Goal: Task Accomplishment & Management: Use online tool/utility

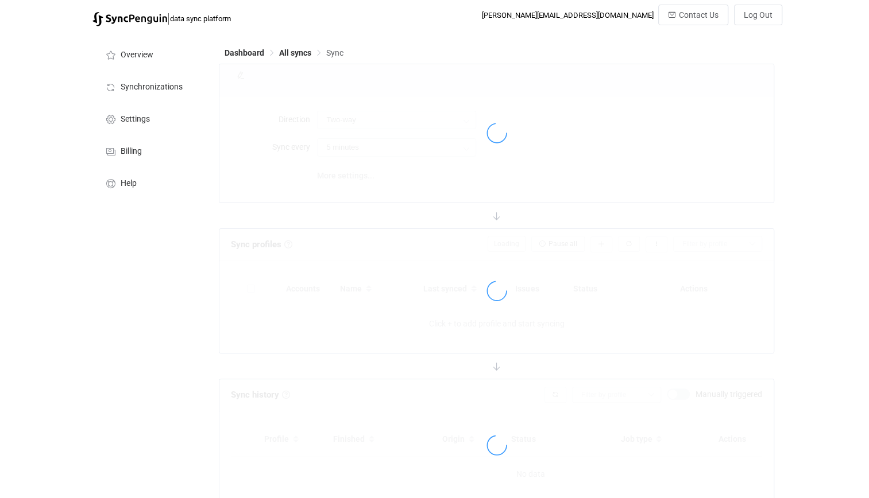
type input "Two-way (many with one)"
type input "10 minutes"
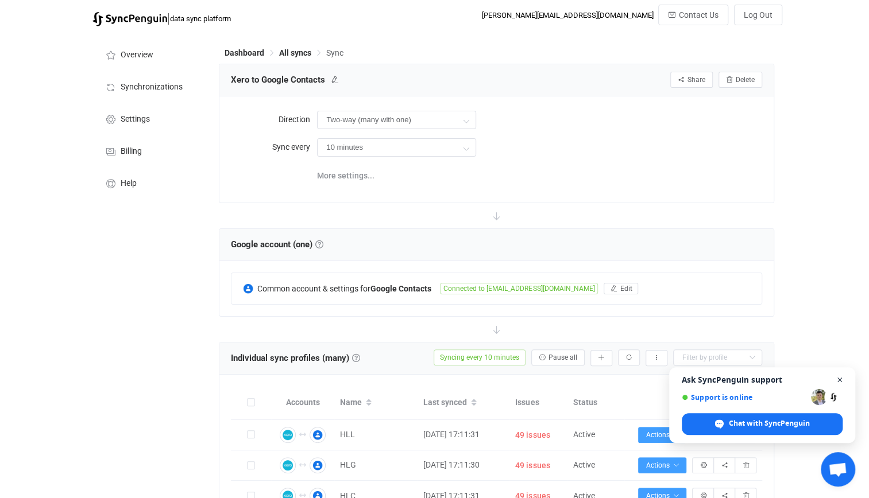
click at [836, 379] on span "Close chat" at bounding box center [839, 380] width 14 height 14
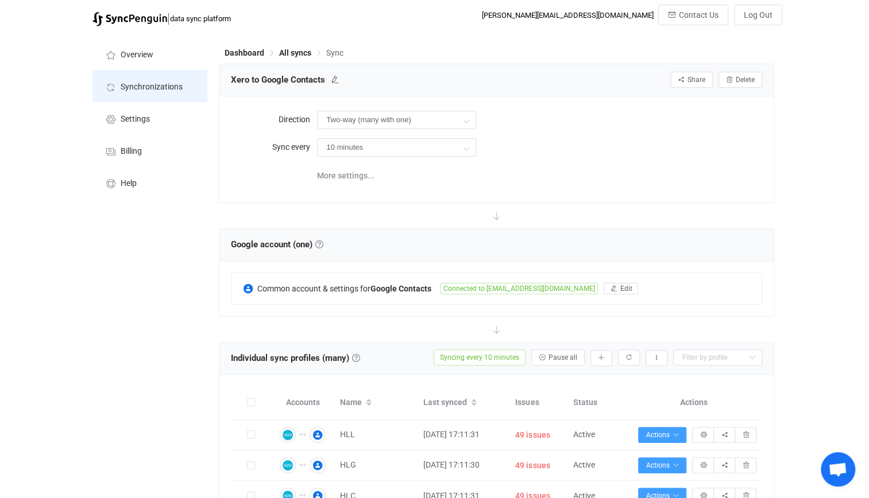
click at [173, 72] on li "Synchronizations" at bounding box center [149, 86] width 115 height 32
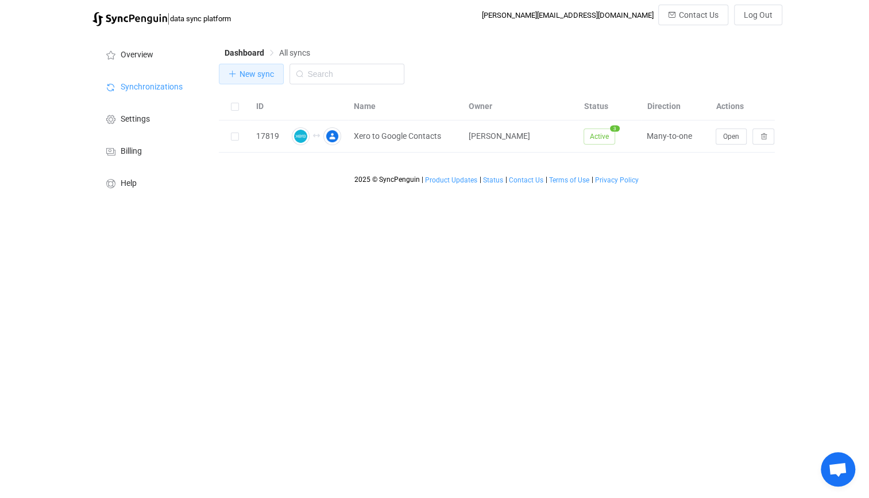
click at [238, 73] on button "New sync" at bounding box center [251, 74] width 65 height 21
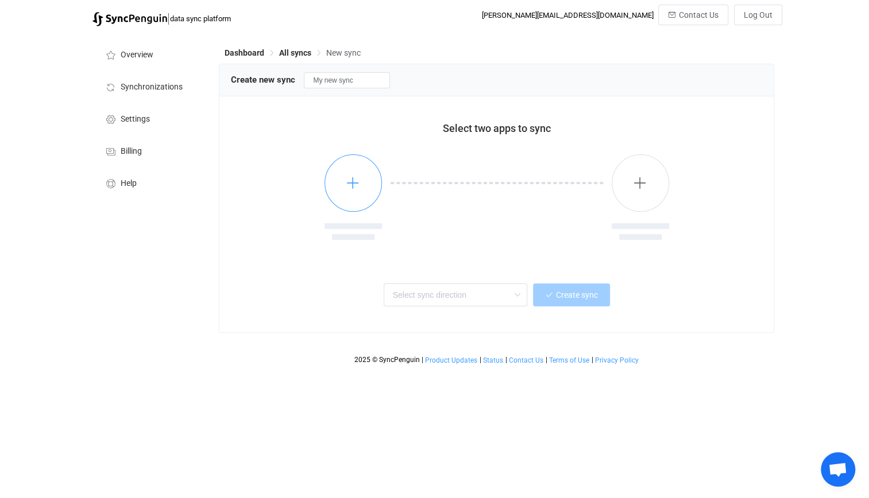
click at [370, 192] on button "button" at bounding box center [352, 182] width 57 height 57
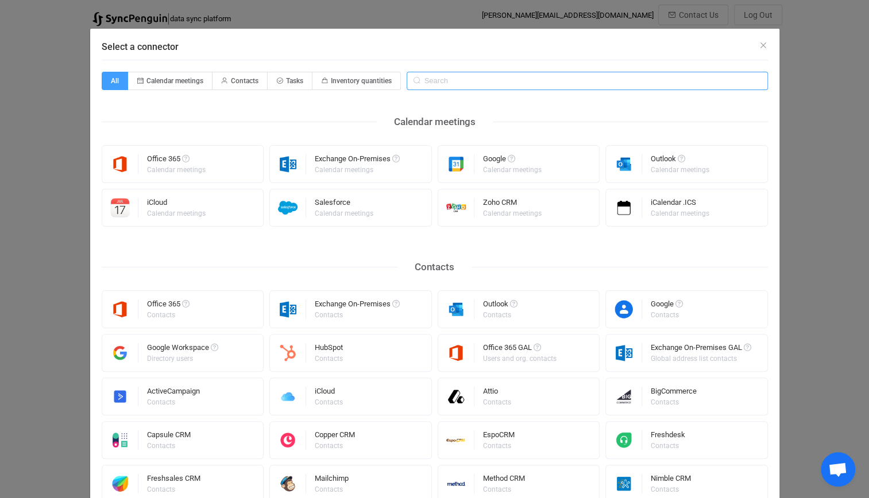
click at [431, 83] on input "Select a connector" at bounding box center [586, 81] width 361 height 18
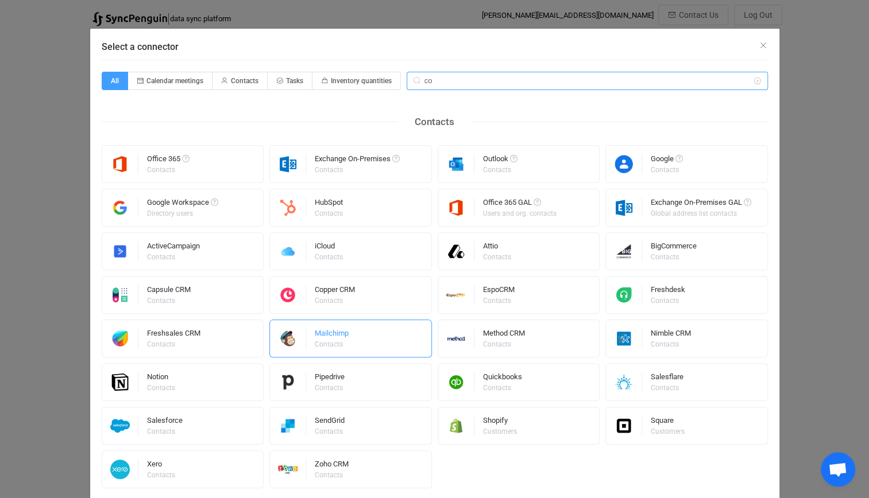
type input "c"
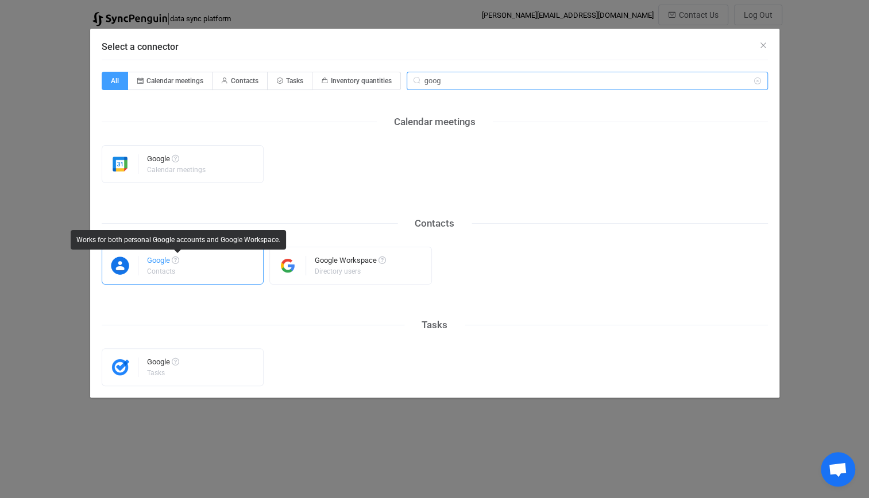
type input "goog"
click at [173, 262] on span "Select a connector" at bounding box center [175, 260] width 7 height 7
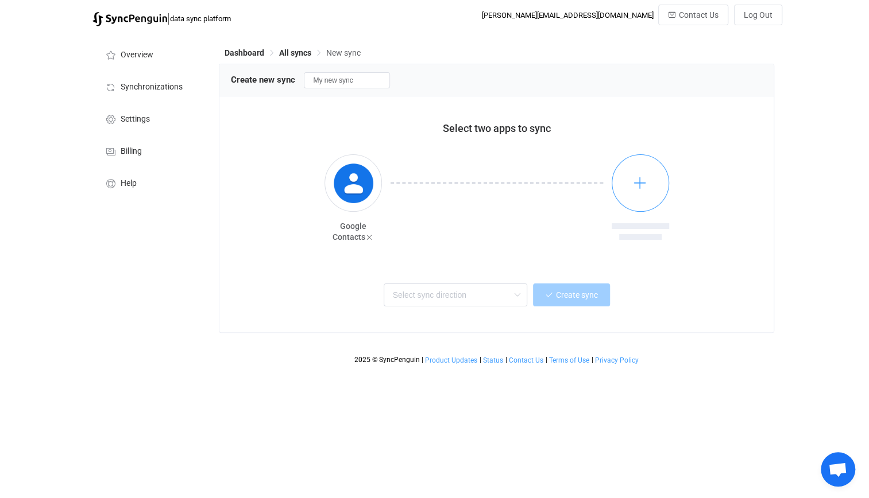
click at [628, 187] on button "button" at bounding box center [639, 182] width 57 height 57
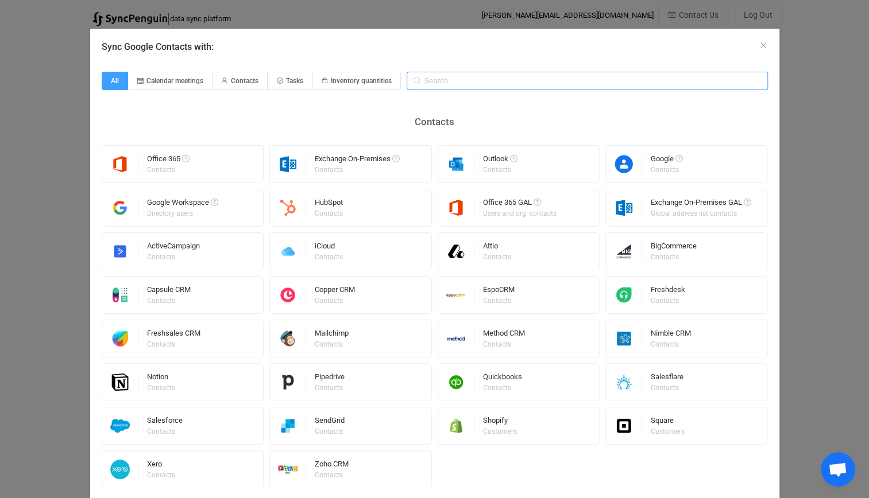
click at [440, 79] on input "Sync Google Contacts with:" at bounding box center [586, 81] width 361 height 18
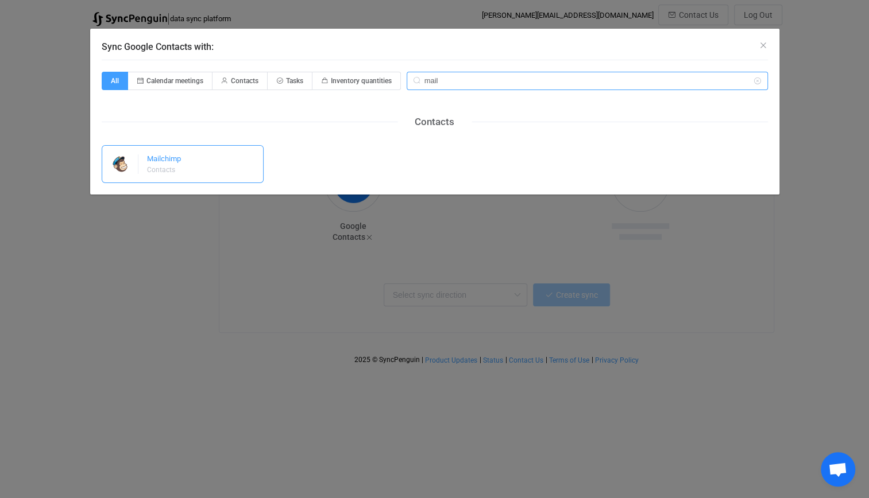
type input "mail"
click at [235, 153] on div "Mailchimp Contacts" at bounding box center [183, 164] width 162 height 38
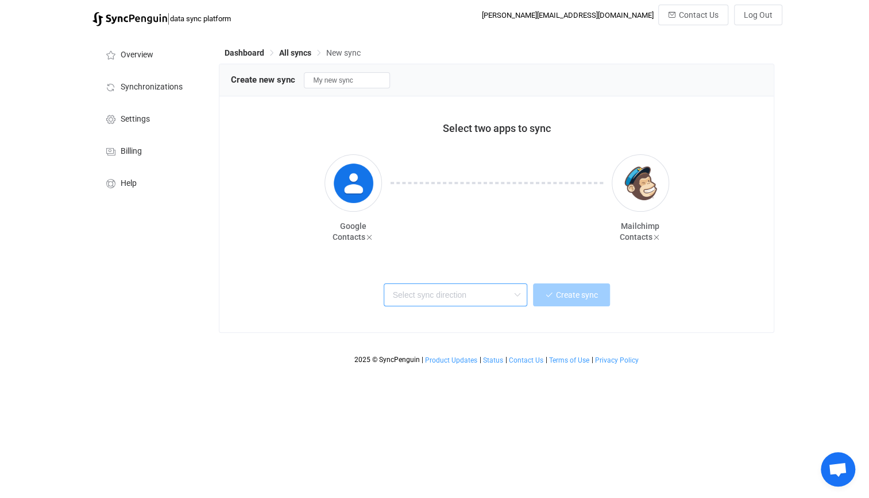
click at [452, 294] on input "text" at bounding box center [456, 295] width 144 height 23
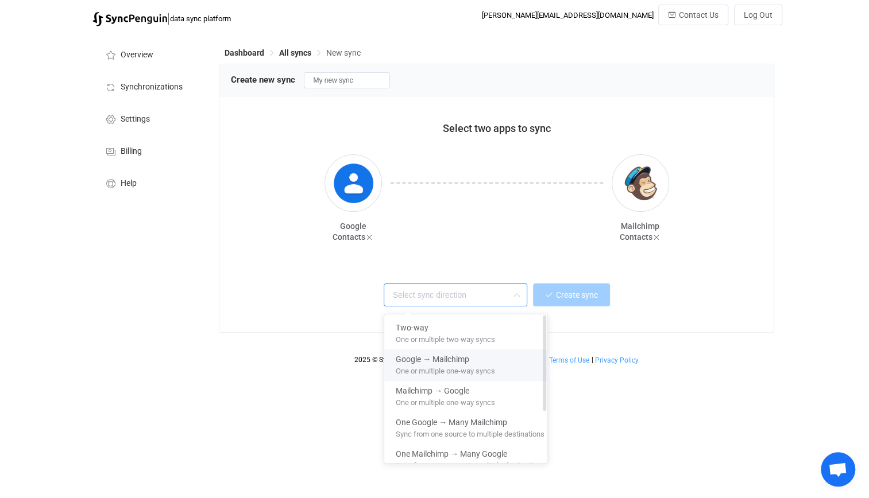
click at [473, 361] on div "Google → Mailchimp" at bounding box center [470, 358] width 149 height 16
type input "Google → Mailchimp"
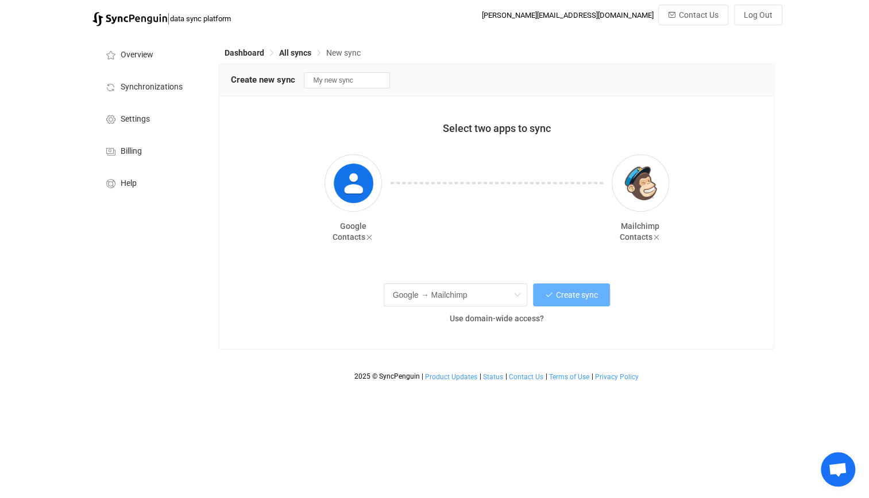
click at [565, 299] on span "Create sync" at bounding box center [577, 294] width 42 height 9
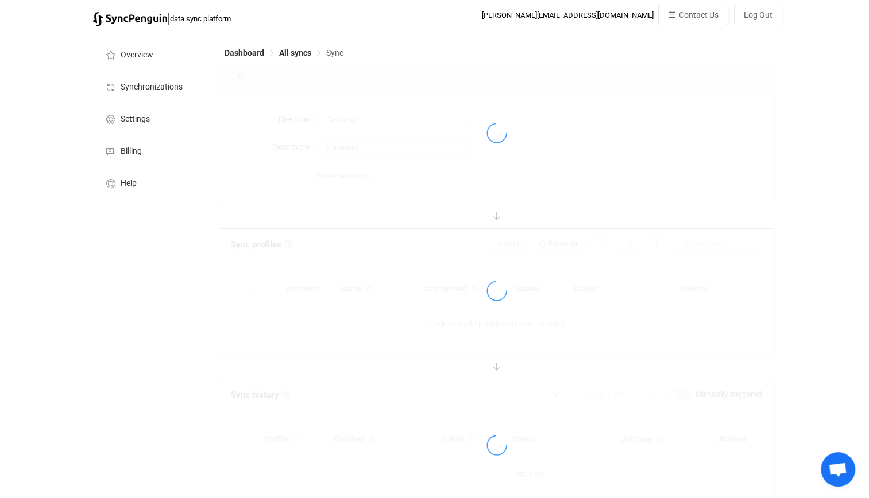
type input "Google → Mailchimp"
type input "10 minutes"
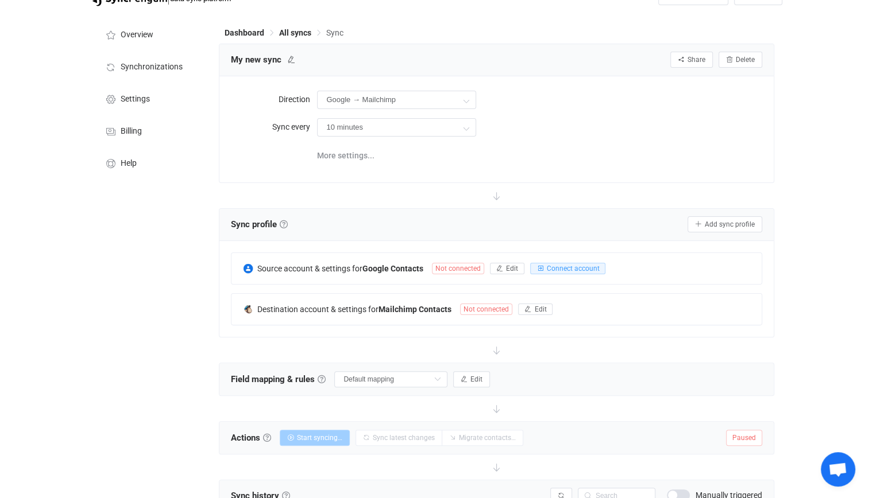
scroll to position [21, 0]
click at [558, 270] on span "Connect account" at bounding box center [572, 268] width 53 height 8
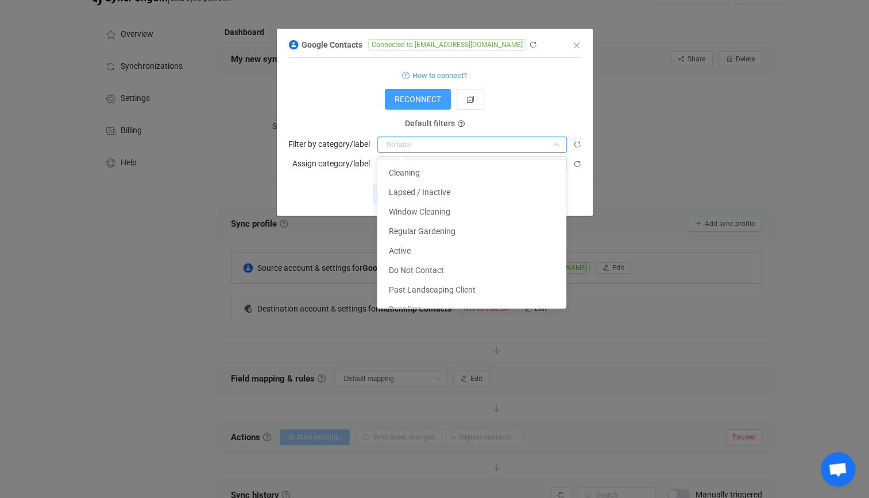
click at [413, 142] on input "dialog" at bounding box center [471, 145] width 189 height 16
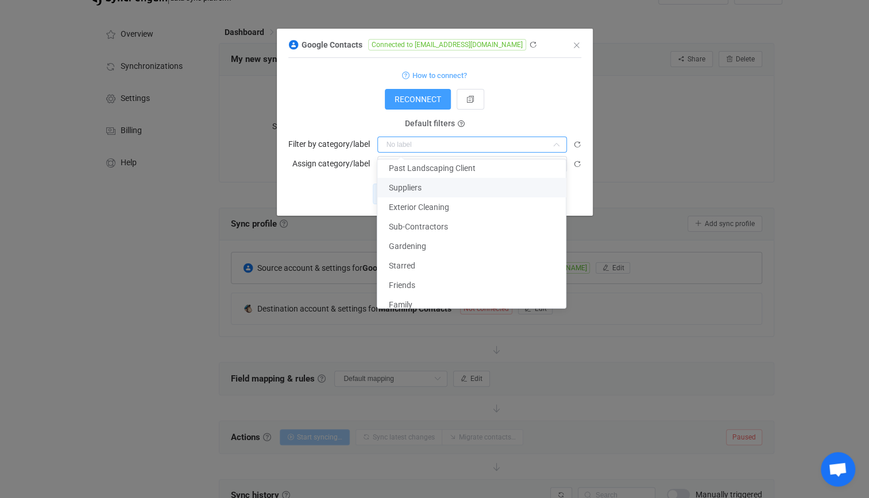
click at [338, 121] on form "How to connect? RECONNECT Service account Service account JSON Service account …" at bounding box center [434, 120] width 293 height 104
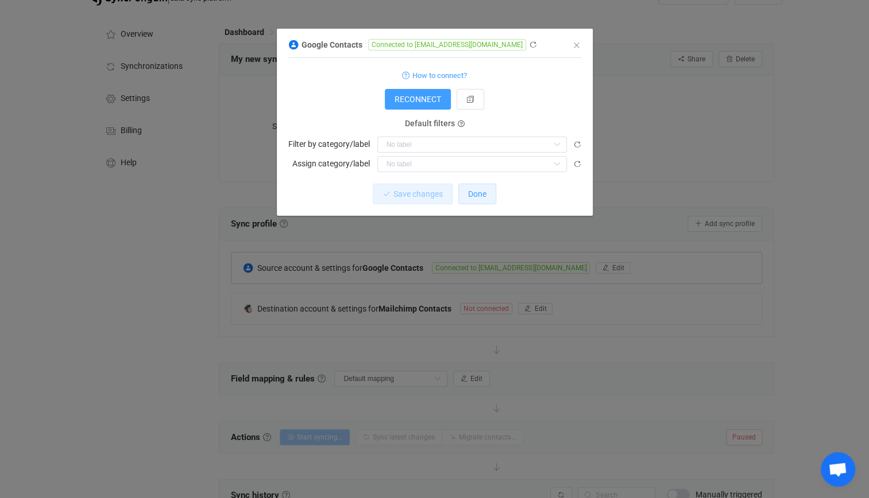
click at [479, 198] on button "Done" at bounding box center [477, 194] width 38 height 21
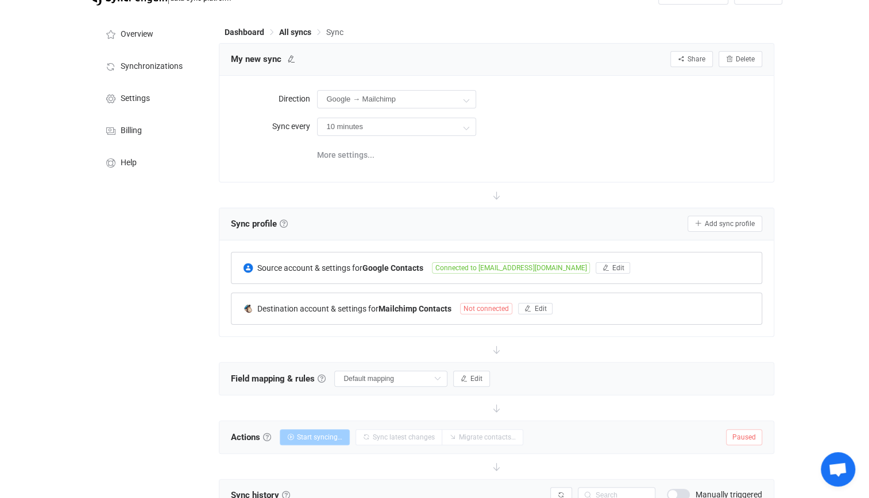
click at [494, 303] on span "Not connected" at bounding box center [486, 308] width 52 height 11
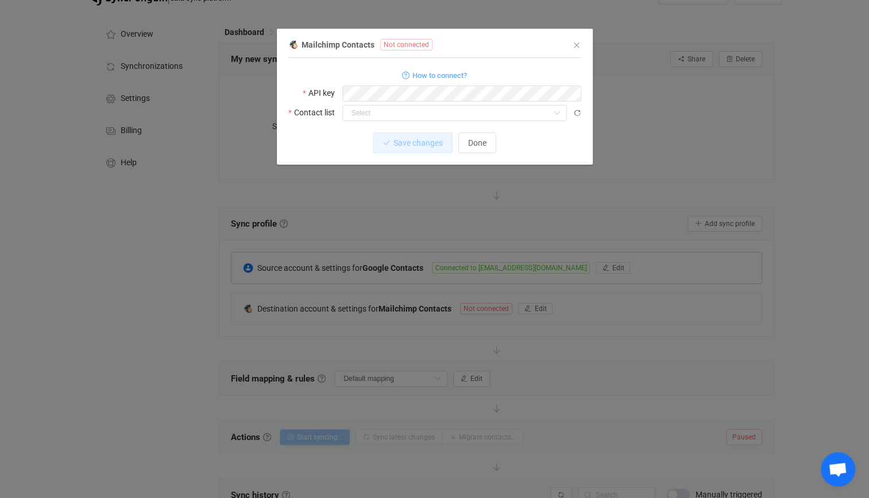
click at [335, 131] on div "1 Standard output: Output saved to the file How to connect? API key Contact lis…" at bounding box center [434, 111] width 293 height 107
click at [398, 122] on div "1 Standard output: Output saved to the file How to connect? API key Contact lis…" at bounding box center [434, 94] width 293 height 60
click at [400, 114] on input "dialog" at bounding box center [454, 113] width 224 height 16
click at [468, 141] on span "Done" at bounding box center [477, 142] width 18 height 9
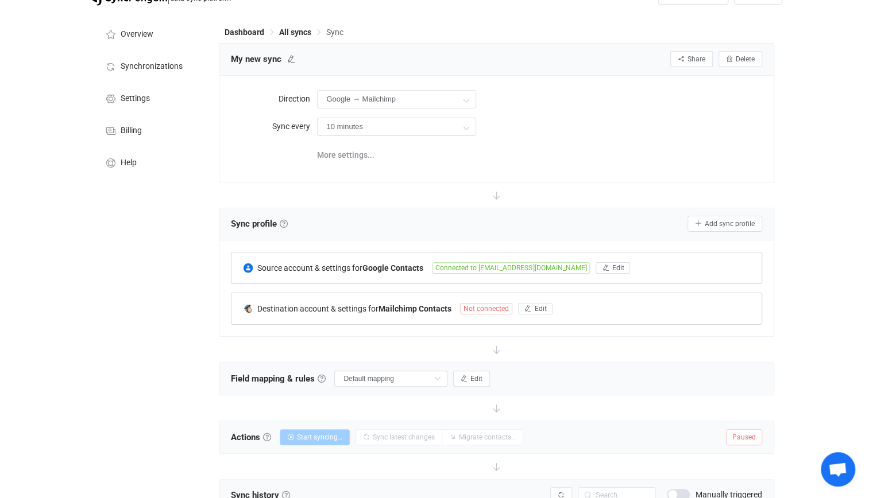
click at [381, 304] on b "Mailchimp Contacts" at bounding box center [414, 308] width 73 height 9
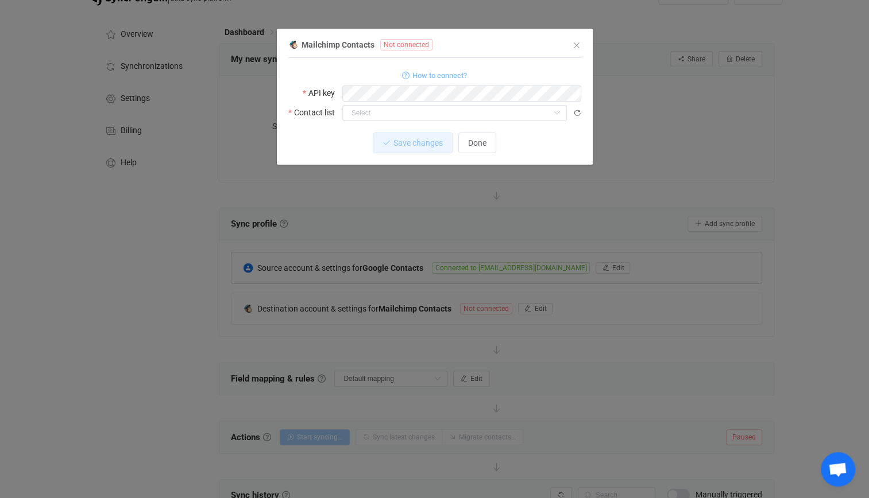
click at [427, 74] on span "How to connect?" at bounding box center [439, 75] width 55 height 13
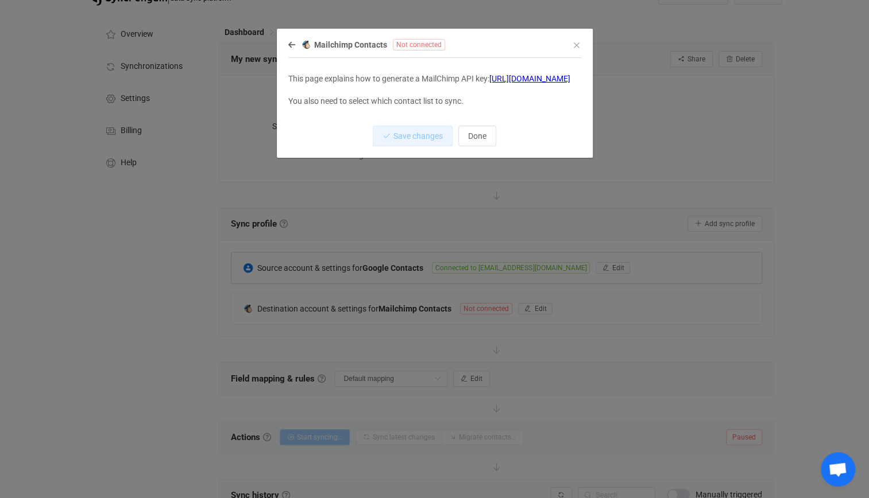
click at [489, 83] on link "[URL][DOMAIN_NAME]" at bounding box center [529, 78] width 81 height 9
click at [477, 141] on span "Done" at bounding box center [477, 135] width 18 height 9
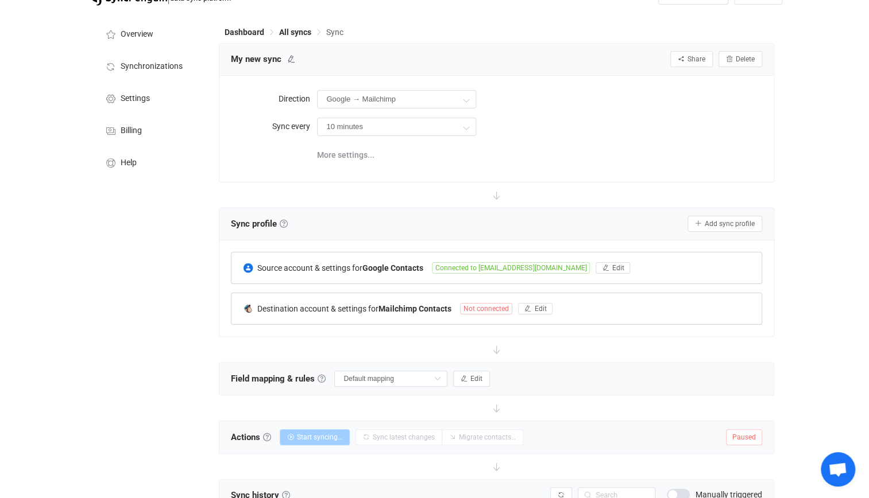
click at [468, 299] on div "Destination account & settings for Mailchimp Contacts Not connected Edit" at bounding box center [495, 308] width 529 height 31
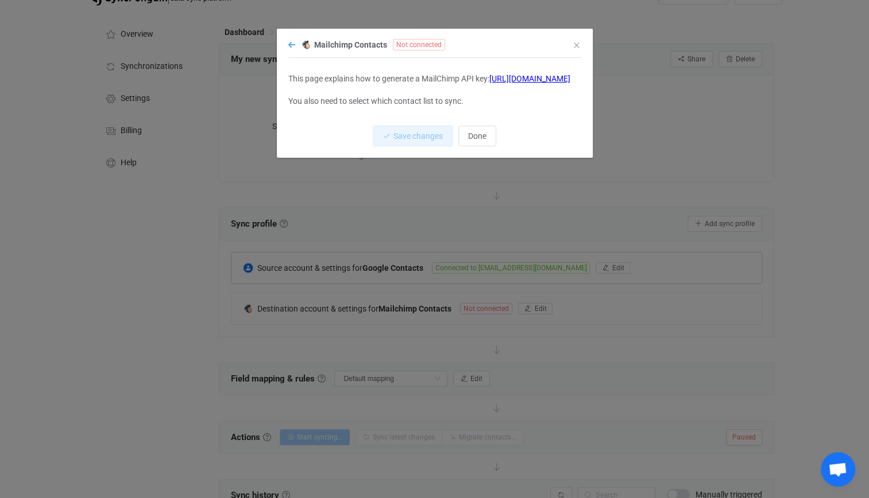
click at [291, 47] on icon "dialog" at bounding box center [291, 45] width 7 height 8
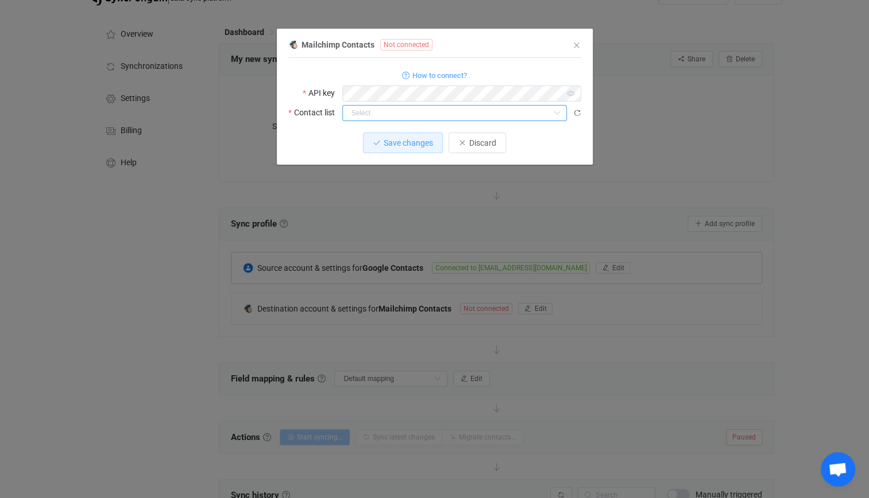
click at [358, 108] on div "Mailchimp Contacts Not connected 1 { { "apiKey": "65200bedb7020601784ab40c9d9c2…" at bounding box center [434, 100] width 293 height 127
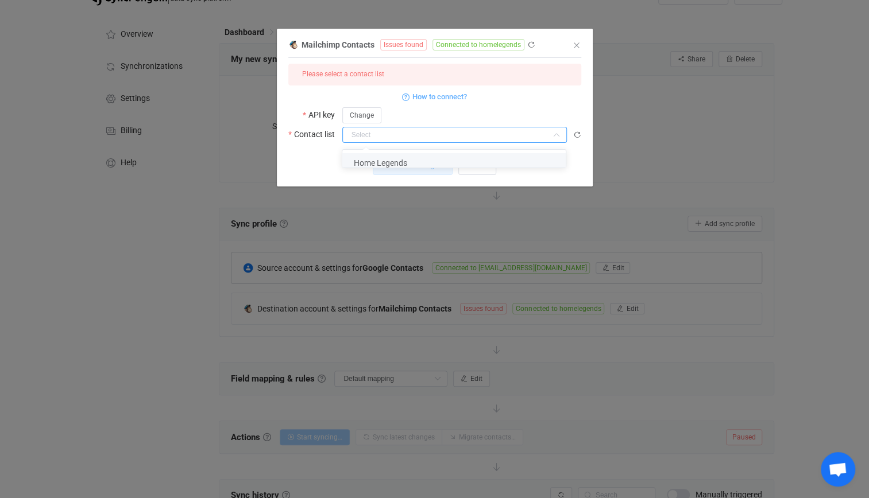
click at [369, 157] on li "Home Legends" at bounding box center [458, 163] width 232 height 20
type input "Home Legends"
click at [373, 162] on icon "dialog" at bounding box center [377, 165] width 8 height 8
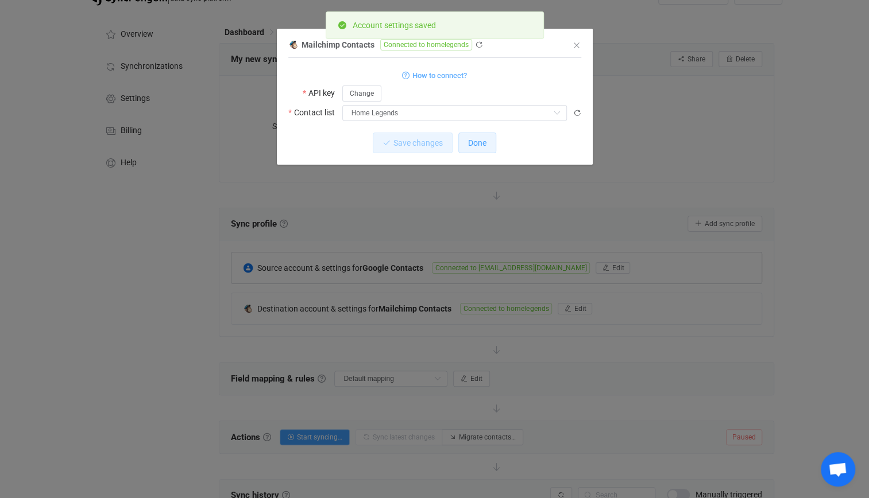
click at [472, 149] on button "Done" at bounding box center [477, 143] width 38 height 21
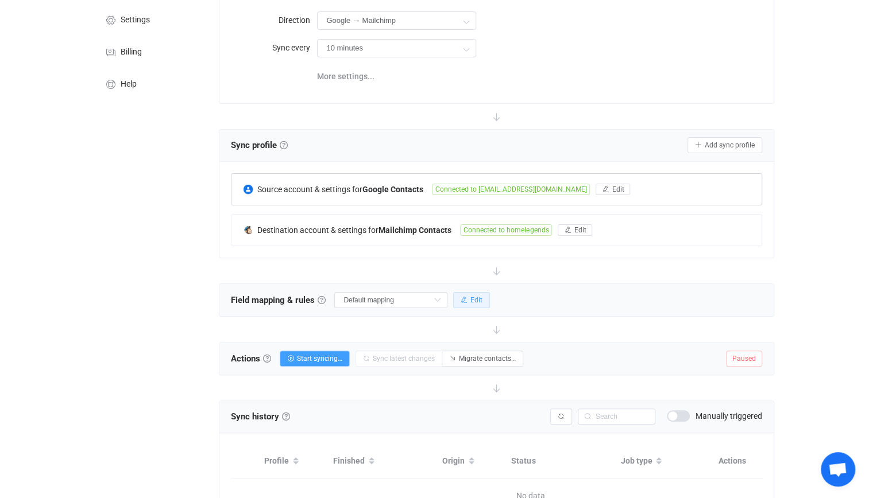
scroll to position [101, 0]
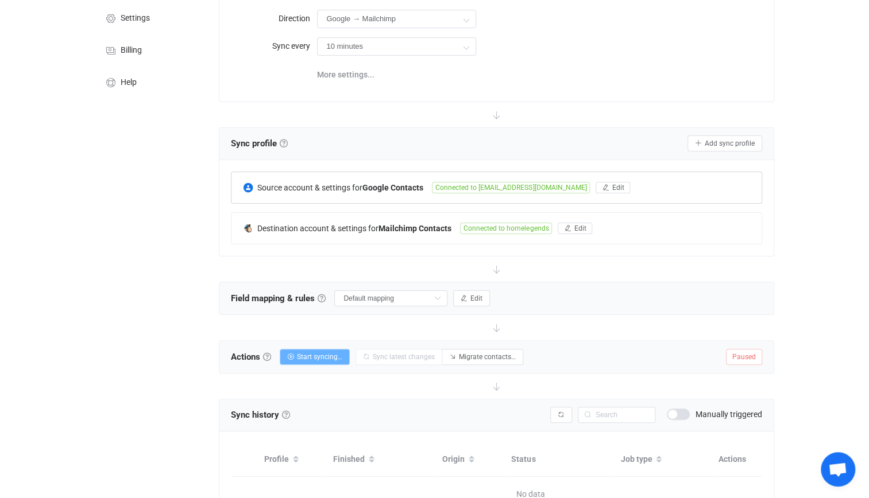
click at [307, 353] on span "Start syncing…" at bounding box center [319, 357] width 45 height 8
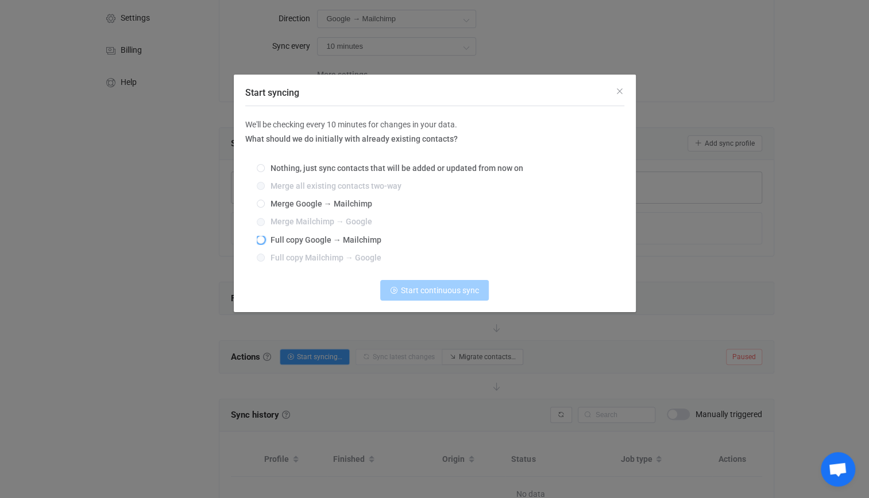
click at [290, 242] on span "Full copy Google → Mailchimp" at bounding box center [323, 239] width 117 height 9
click at [265, 242] on input "Full copy Google → Mailchimp" at bounding box center [261, 240] width 8 height 9
radio input "true"
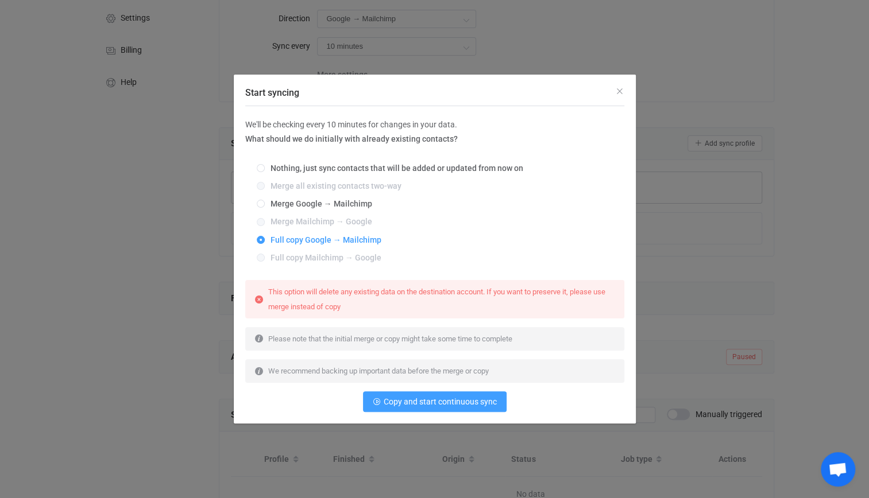
click at [341, 307] on span "This option will delete any existing data on the destination account. If you wa…" at bounding box center [436, 299] width 337 height 23
click at [318, 212] on div "Nothing, just sync contacts that will be added or updated from now on Merge all…" at bounding box center [434, 214] width 379 height 117
click at [316, 205] on span "Merge Google → Mailchimp" at bounding box center [318, 203] width 107 height 9
click at [265, 205] on input "Merge Google → Mailchimp" at bounding box center [261, 204] width 8 height 9
radio input "true"
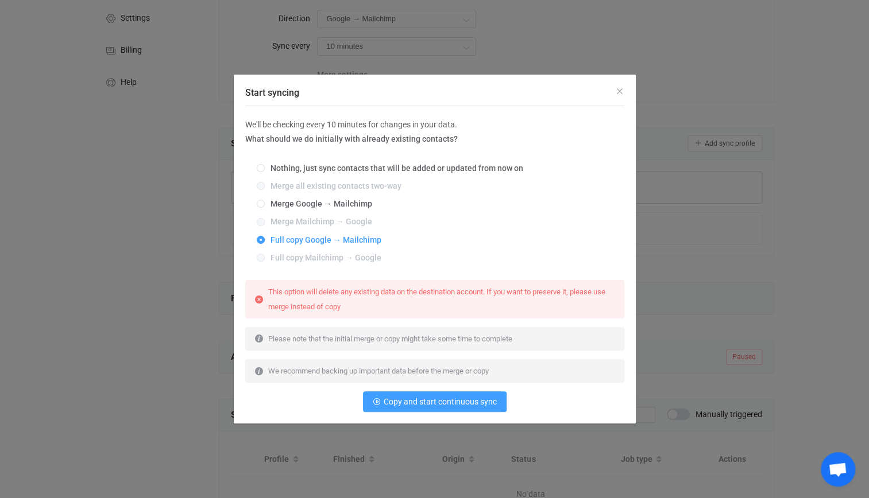
radio input "false"
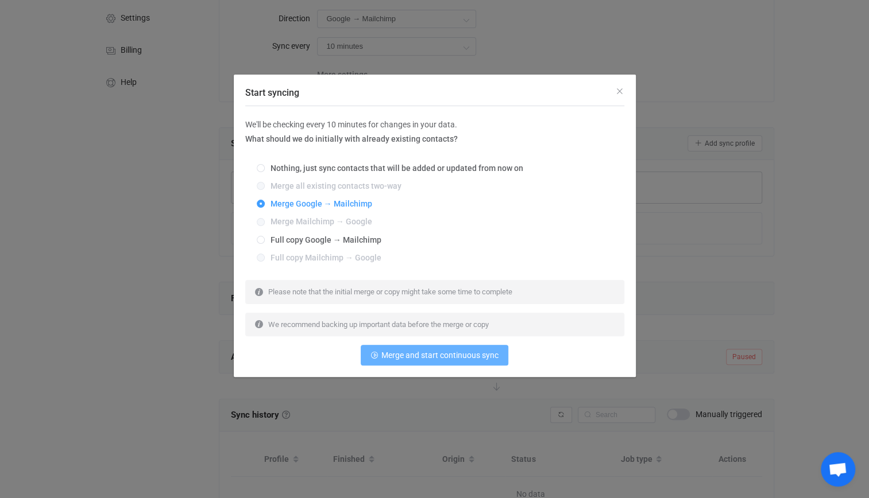
click at [437, 354] on span "Merge and start continuous sync" at bounding box center [439, 355] width 117 height 9
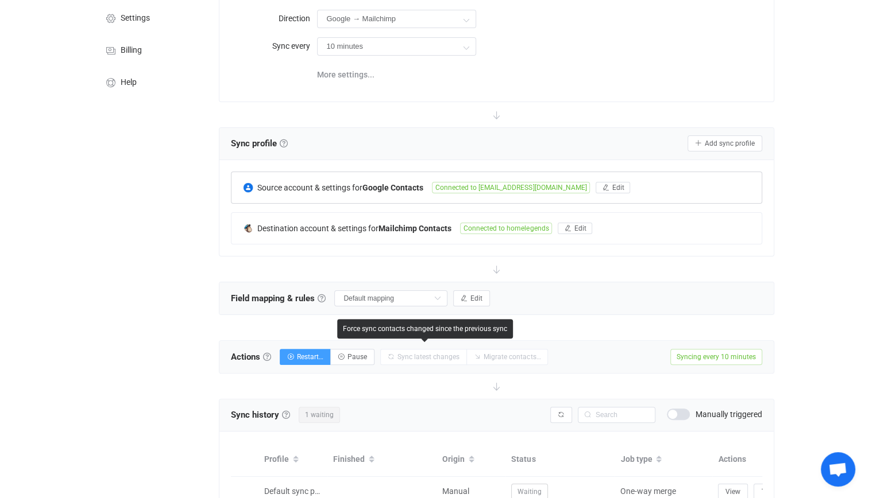
scroll to position [0, 0]
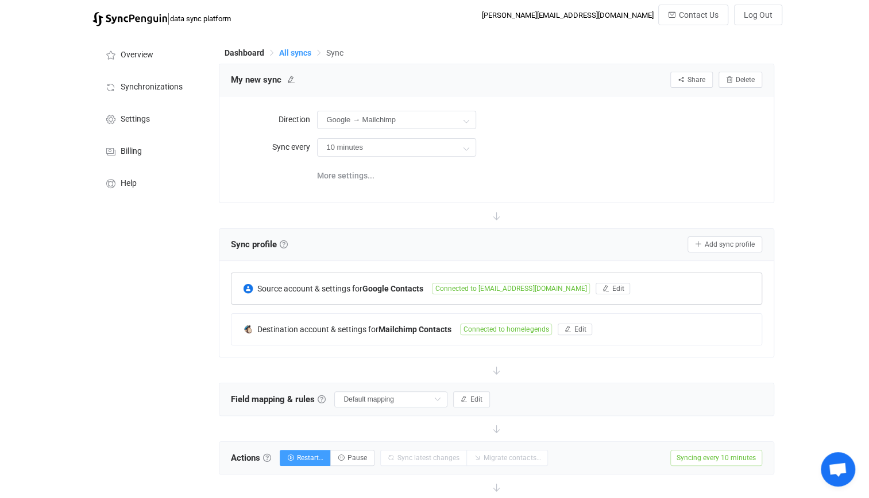
click at [288, 52] on span "All syncs" at bounding box center [295, 52] width 32 height 9
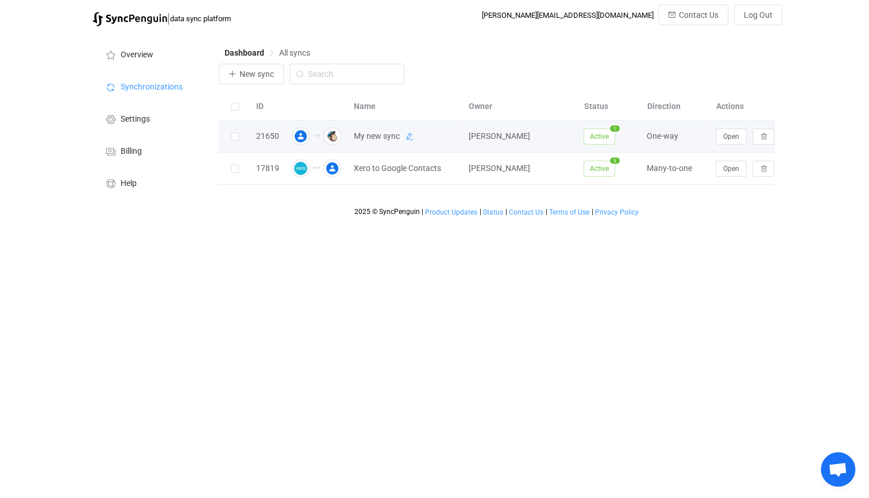
click at [405, 135] on icon at bounding box center [409, 137] width 8 height 8
drag, startPoint x: 405, startPoint y: 135, endPoint x: 293, endPoint y: 121, distance: 112.9
click at [293, 121] on tr "21650 My new sync [PERSON_NAME] Active 1 One-way Open" at bounding box center [507, 137] width 577 height 32
type input "Google Contacts to Mailchimp"
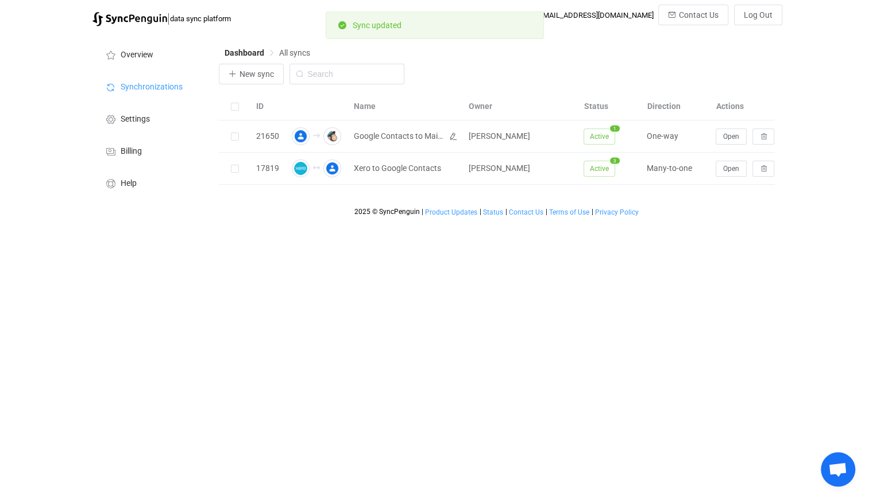
click at [388, 222] on html "| data sync platform [PERSON_NAME][EMAIL_ADDRESS][DOMAIN_NAME] Contact Us Log O…" at bounding box center [434, 111] width 869 height 222
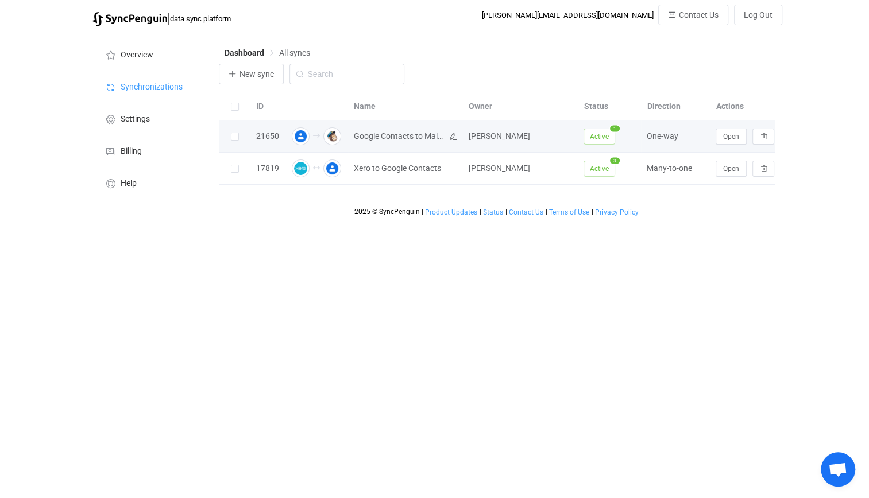
click at [594, 137] on span "Active" at bounding box center [599, 137] width 32 height 16
click at [299, 134] on img at bounding box center [301, 136] width 18 height 18
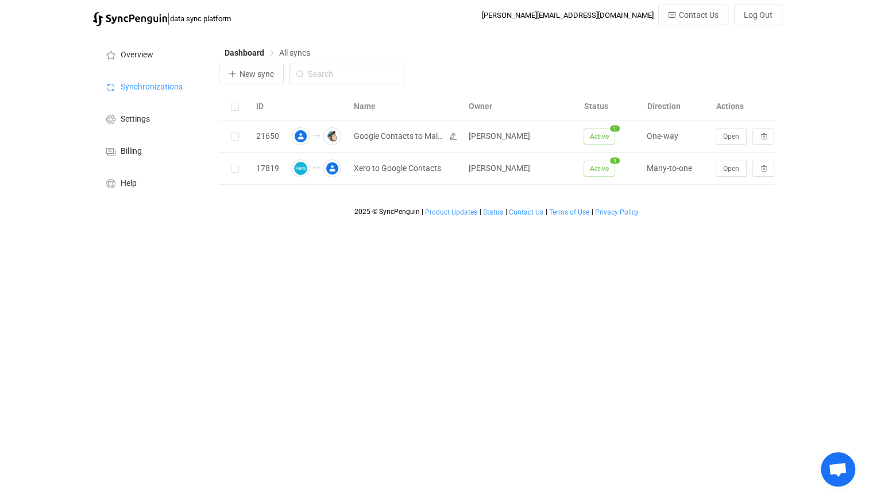
click at [367, 131] on span "Google Contacts to Mailchimp" at bounding box center [399, 136] width 90 height 13
click at [725, 133] on span "Open" at bounding box center [731, 137] width 16 height 8
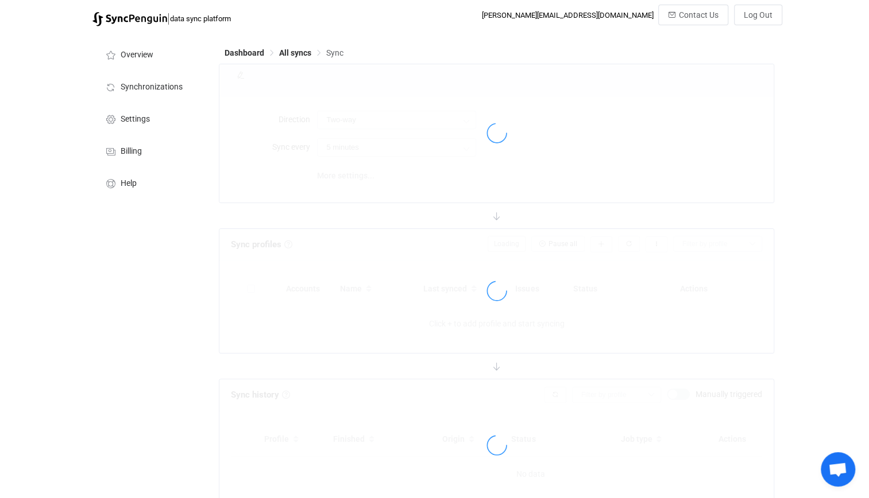
type input "Google → Mailchimp"
type input "10 minutes"
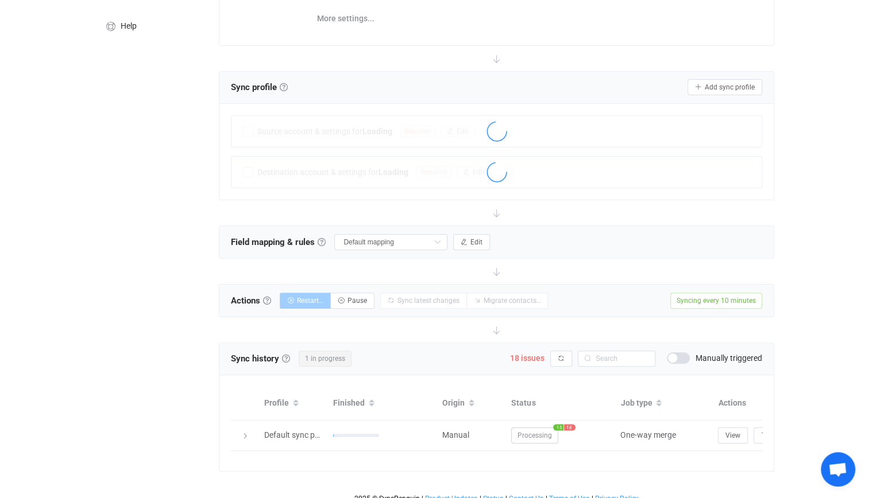
scroll to position [173, 0]
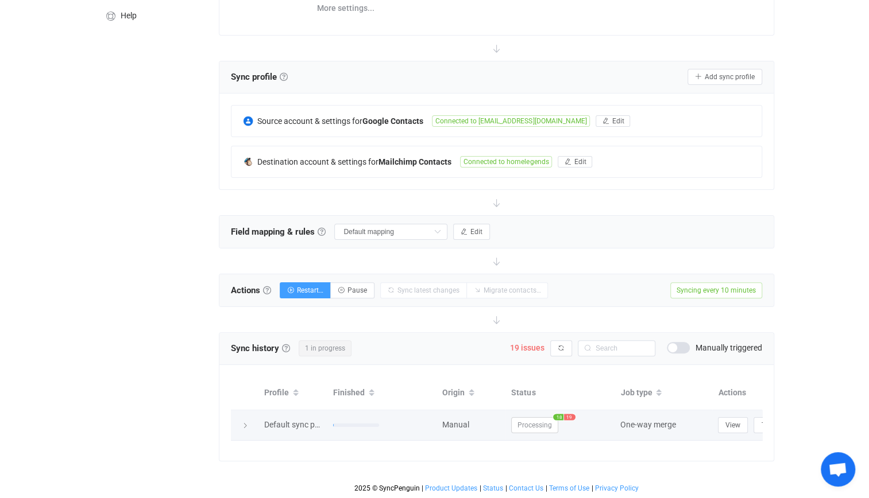
click at [567, 414] on span "19" at bounding box center [569, 417] width 11 height 6
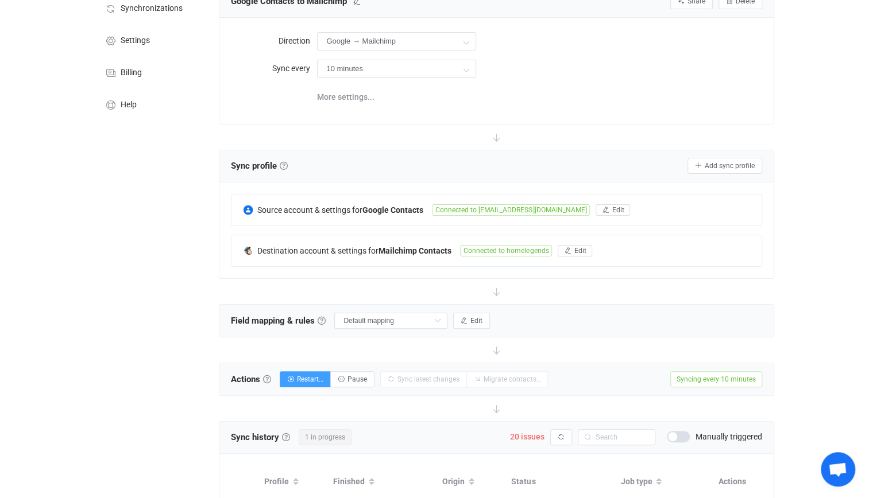
scroll to position [78, 0]
click at [396, 435] on div "Sync history History Sync history All sync executions are recorded in the sync …" at bounding box center [496, 437] width 530 height 17
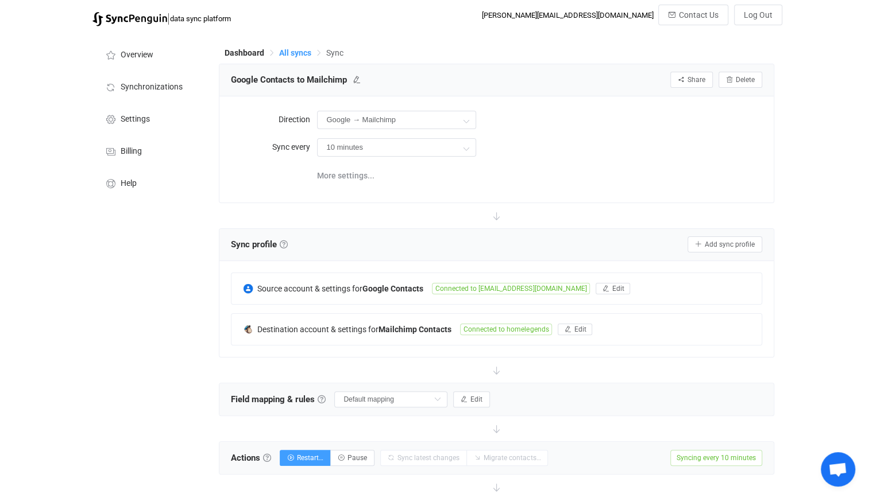
click at [301, 54] on span "All syncs" at bounding box center [295, 52] width 32 height 9
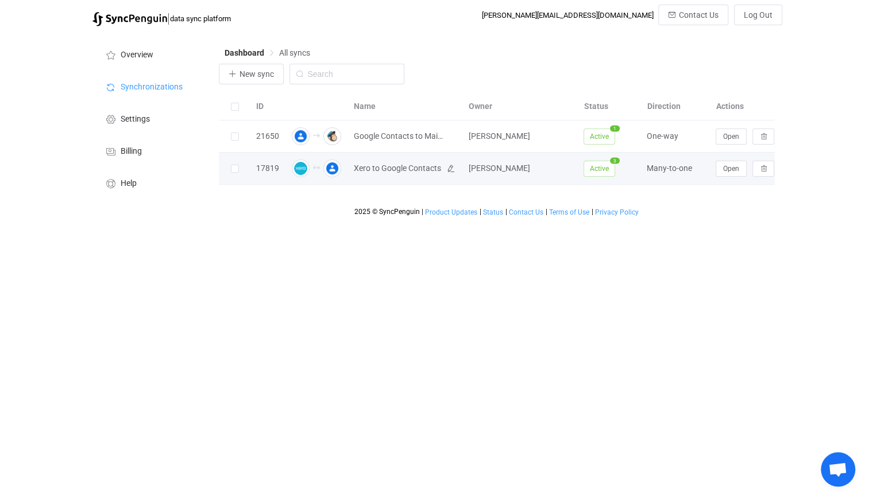
click at [400, 164] on span "Xero to Google Contacts" at bounding box center [397, 168] width 87 height 13
click at [720, 171] on button "Open" at bounding box center [730, 169] width 31 height 16
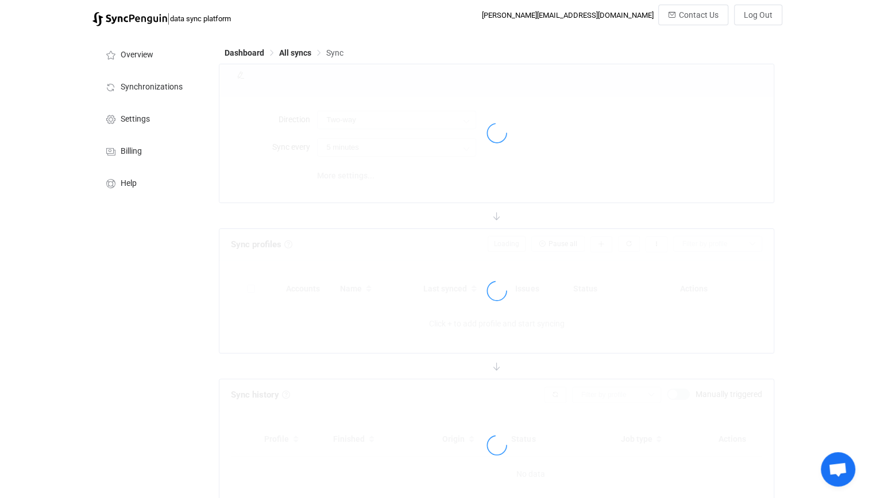
click at [720, 171] on div at bounding box center [495, 133] width 553 height 138
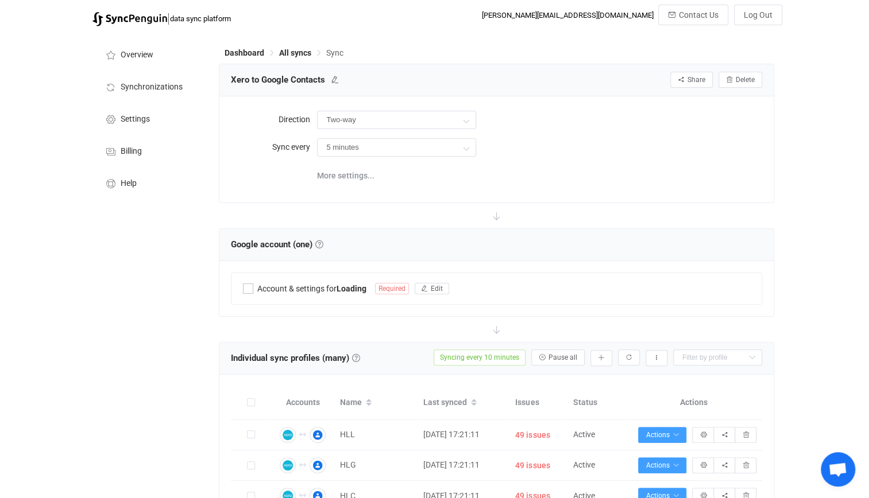
type input "Two-way (many with one)"
type input "10 minutes"
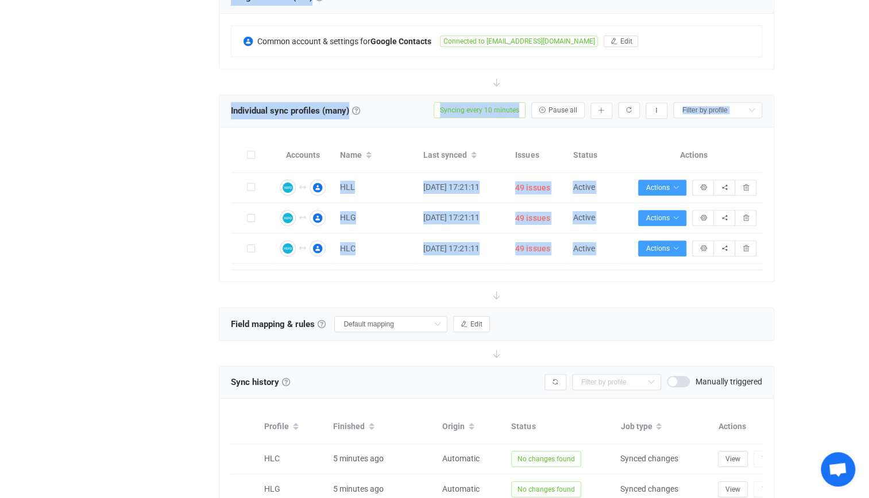
scroll to position [246, 0]
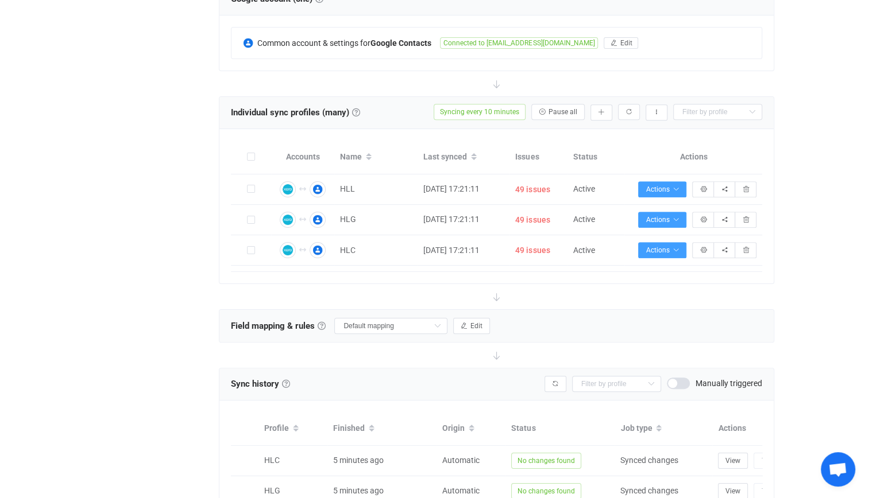
click at [112, 281] on div "Overview Synchronizations Settings Billing Help" at bounding box center [150, 304] width 126 height 1036
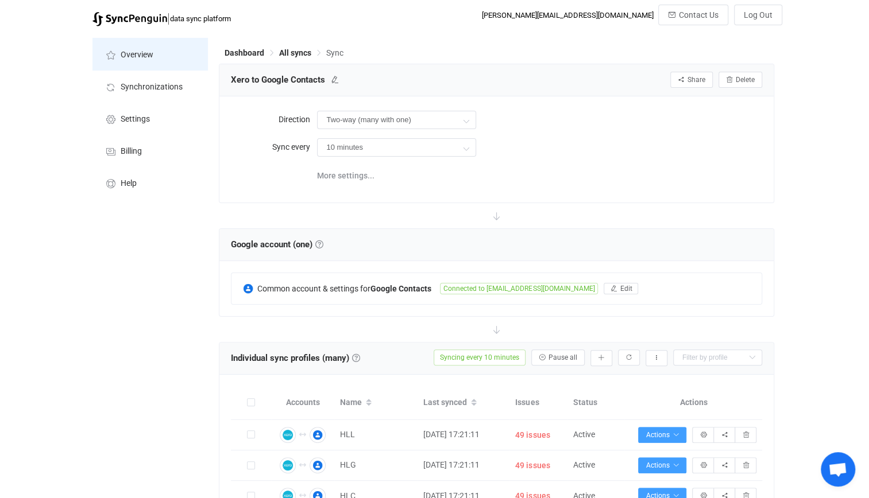
click at [152, 47] on li "Overview" at bounding box center [149, 54] width 115 height 32
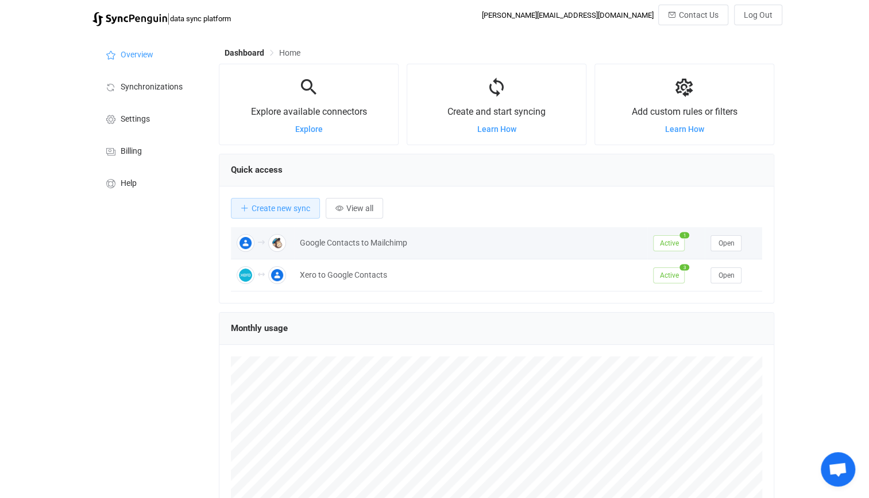
click at [716, 230] on td "Open" at bounding box center [732, 243] width 57 height 32
click at [723, 241] on span "Open" at bounding box center [726, 243] width 16 height 8
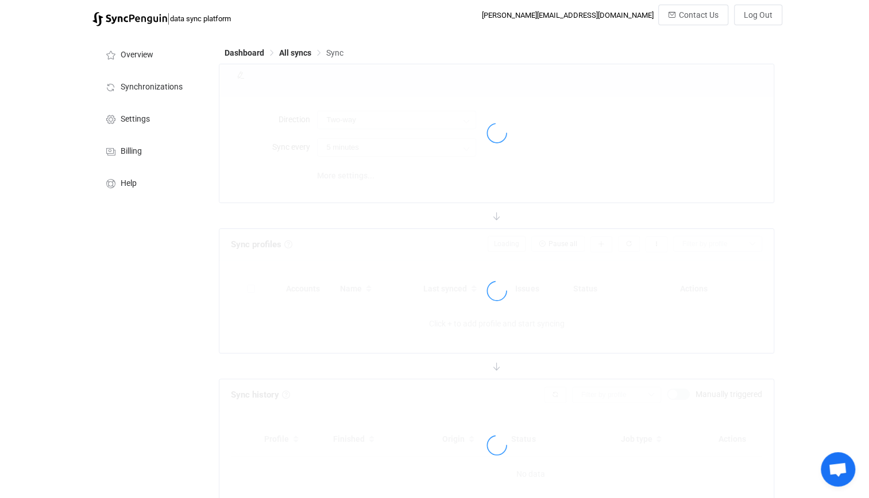
type input "Google → Mailchimp"
type input "10 minutes"
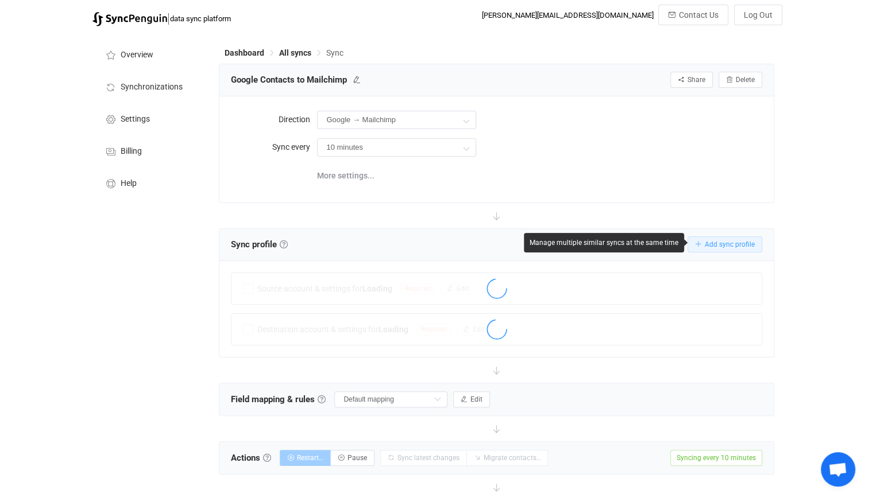
click at [723, 241] on span "Add sync profile" at bounding box center [729, 245] width 50 height 8
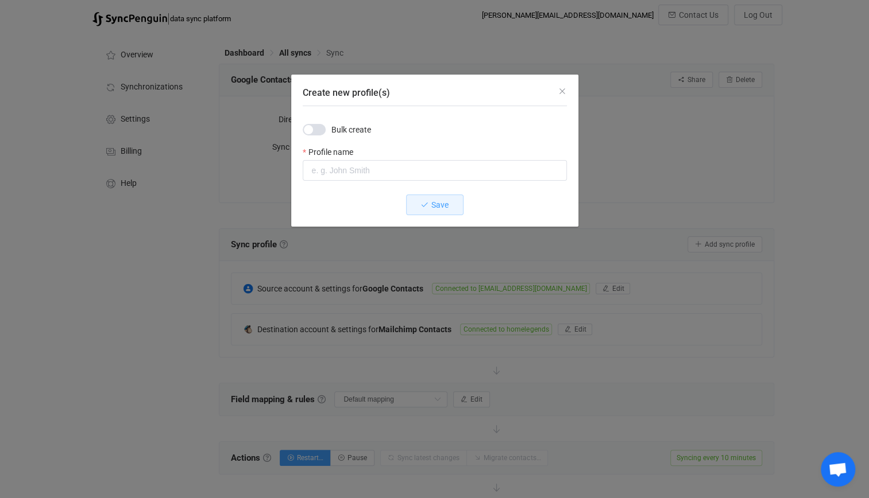
click at [566, 87] on div "Create new profile(s)" at bounding box center [434, 90] width 287 height 31
click at [560, 92] on icon "Close" at bounding box center [561, 91] width 9 height 9
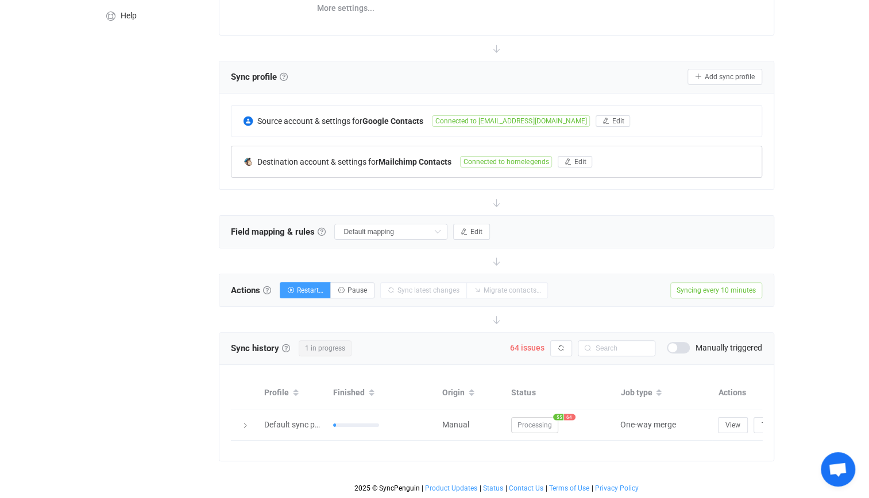
scroll to position [173, 0]
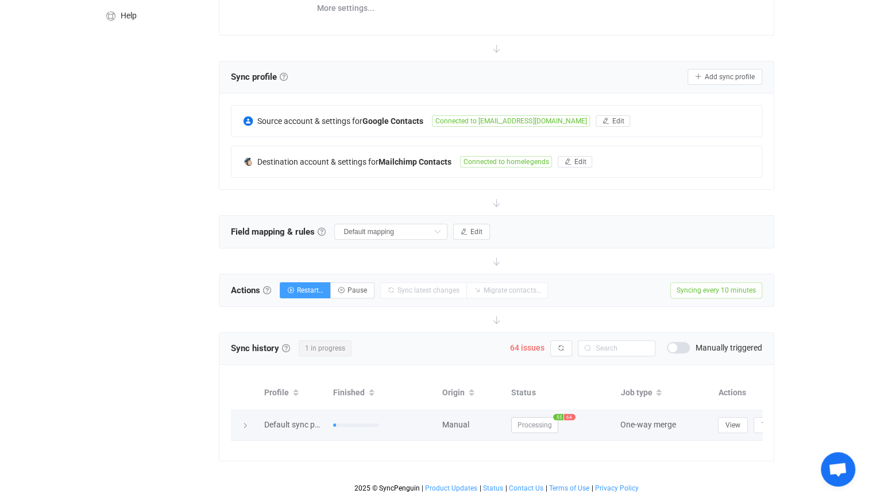
click at [578, 417] on div "Processing 55 64" at bounding box center [559, 425] width 109 height 16
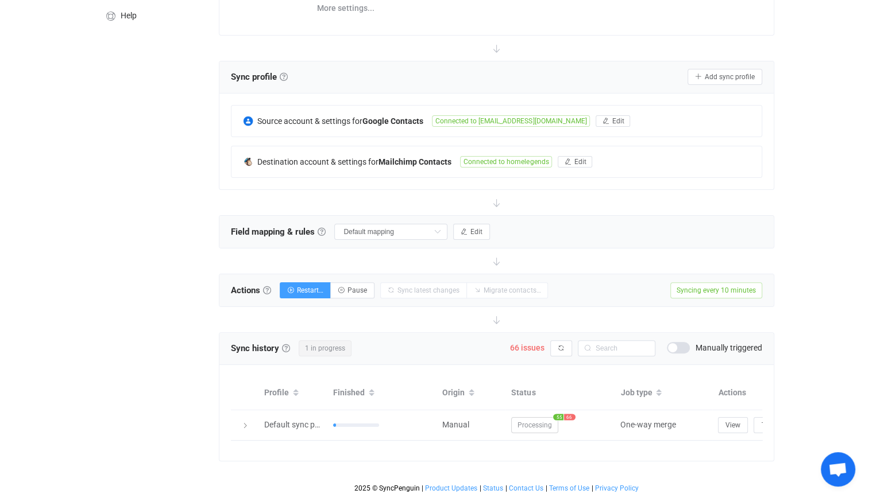
scroll to position [0, 0]
